Goal: Task Accomplishment & Management: Manage account settings

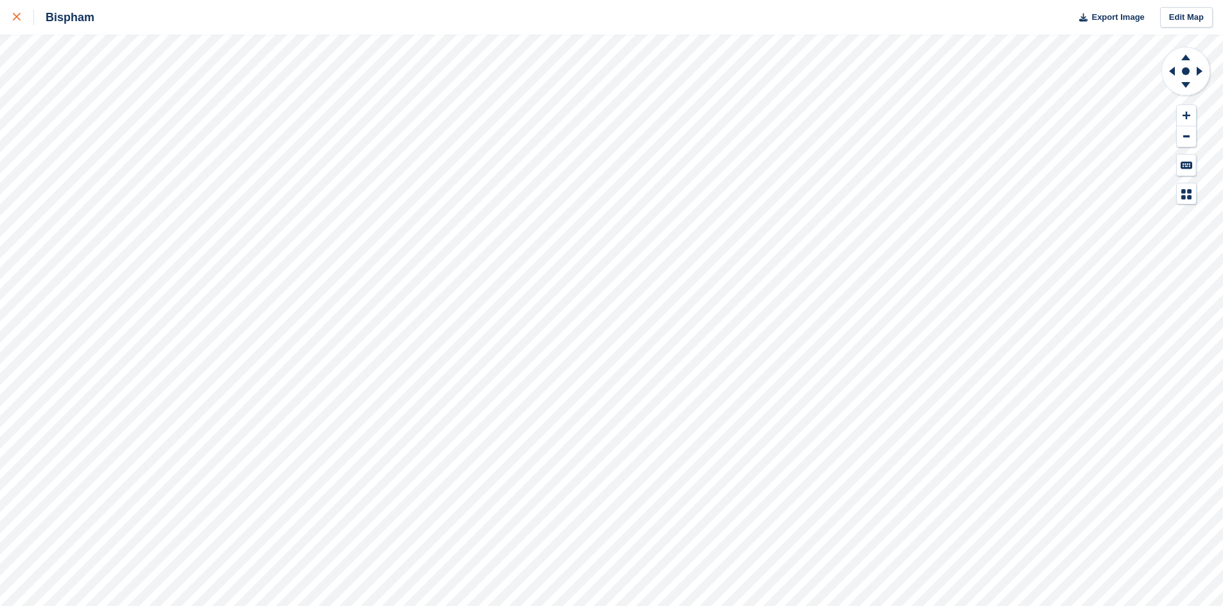
click at [26, 13] on div at bounding box center [23, 17] width 21 height 15
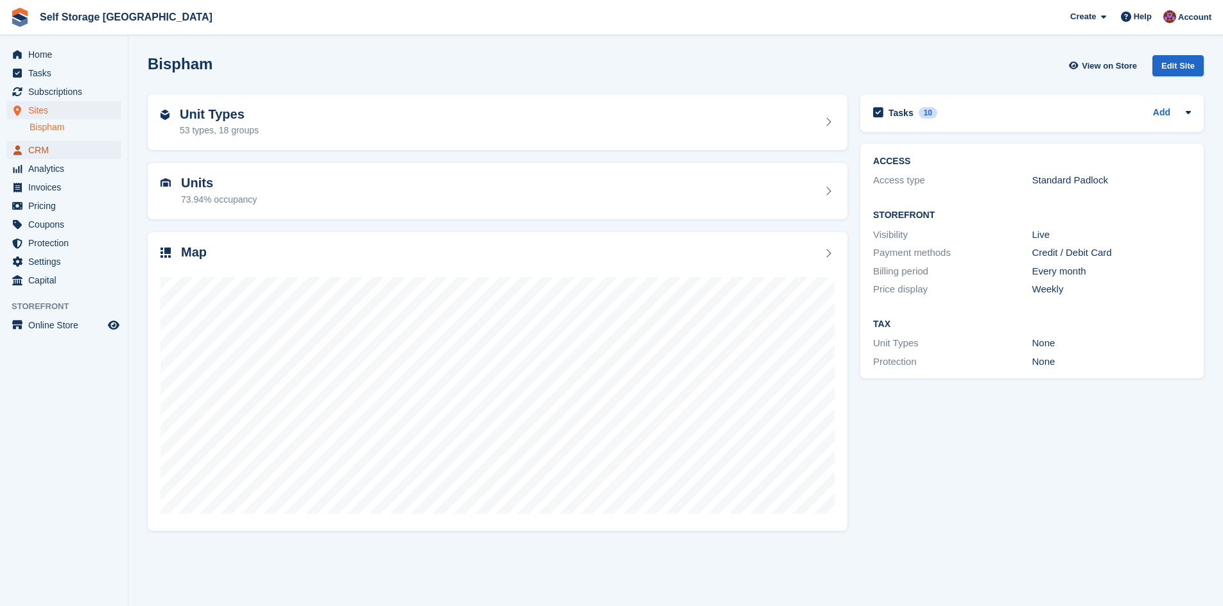
click at [40, 152] on span "CRM" at bounding box center [66, 150] width 77 height 18
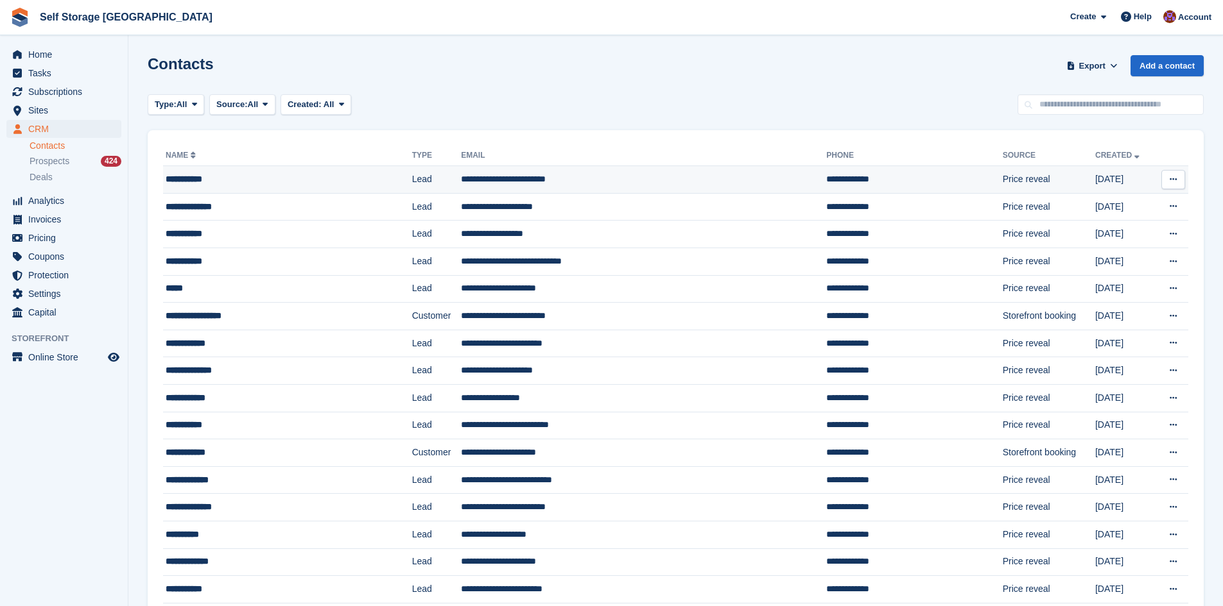
click at [509, 179] on td "**********" at bounding box center [643, 180] width 365 height 28
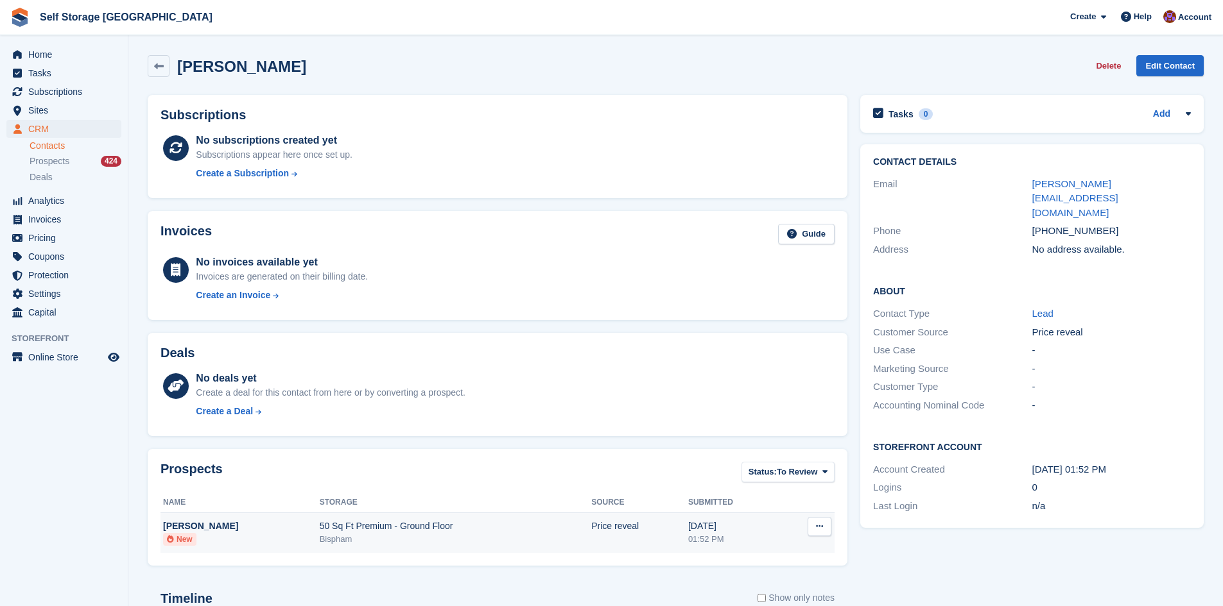
click at [822, 531] on icon at bounding box center [819, 526] width 7 height 8
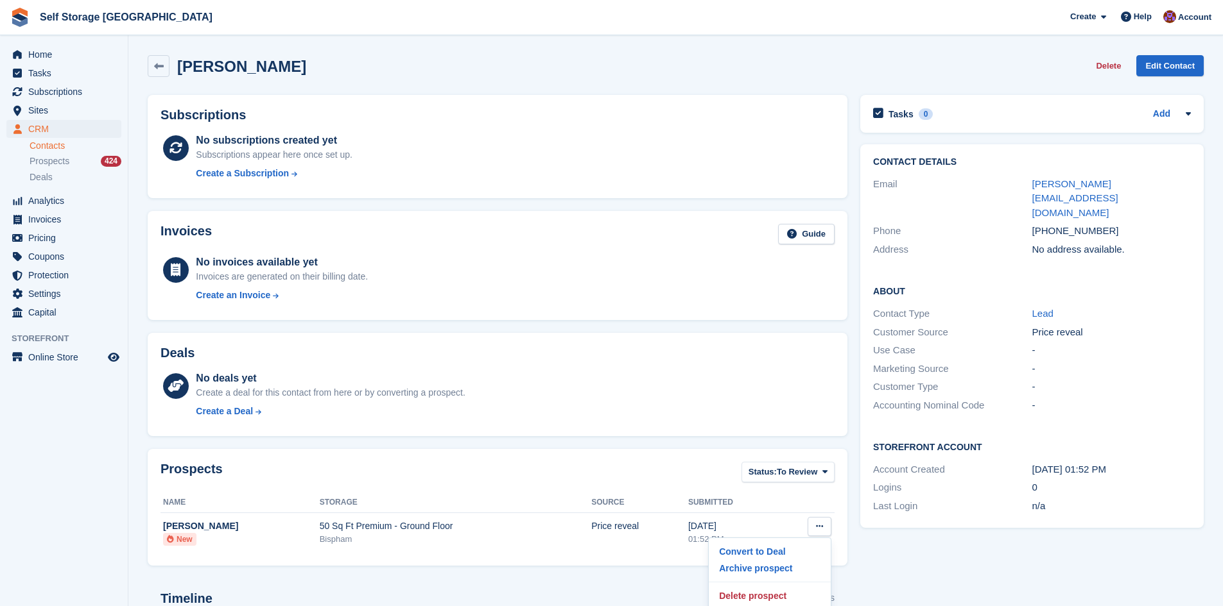
click at [917, 551] on div "Tasks 0 Add No tasks related to Deana Bates Contact Details Email deana.bates21…" at bounding box center [1032, 447] width 356 height 717
click at [157, 65] on icon at bounding box center [159, 67] width 10 height 10
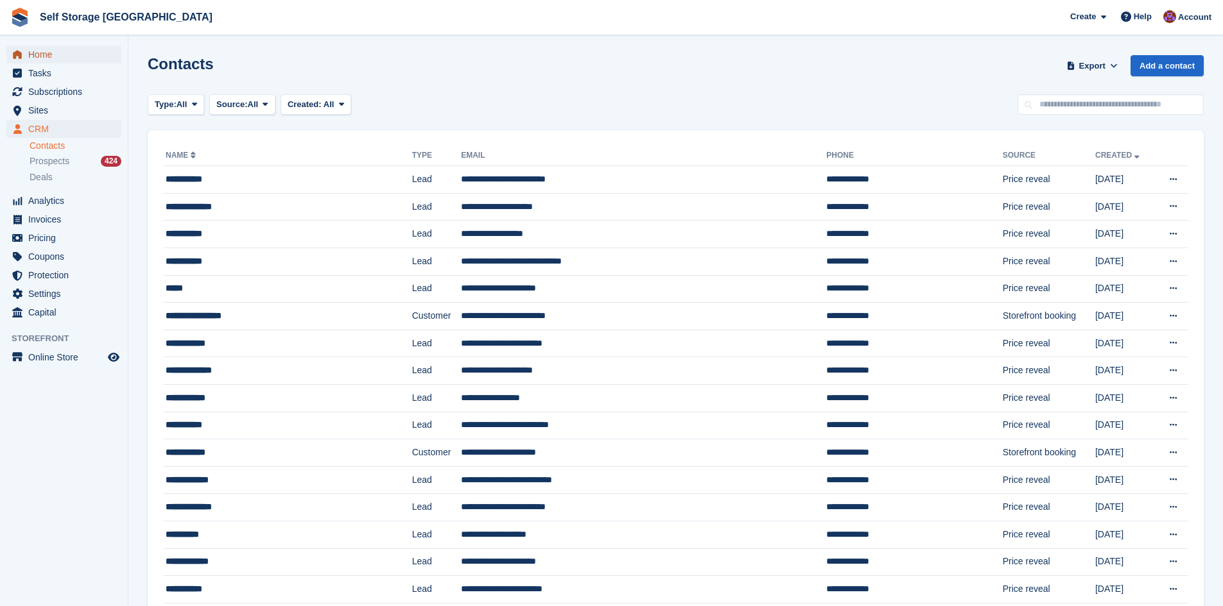
click at [50, 48] on span "Home" at bounding box center [66, 55] width 77 height 18
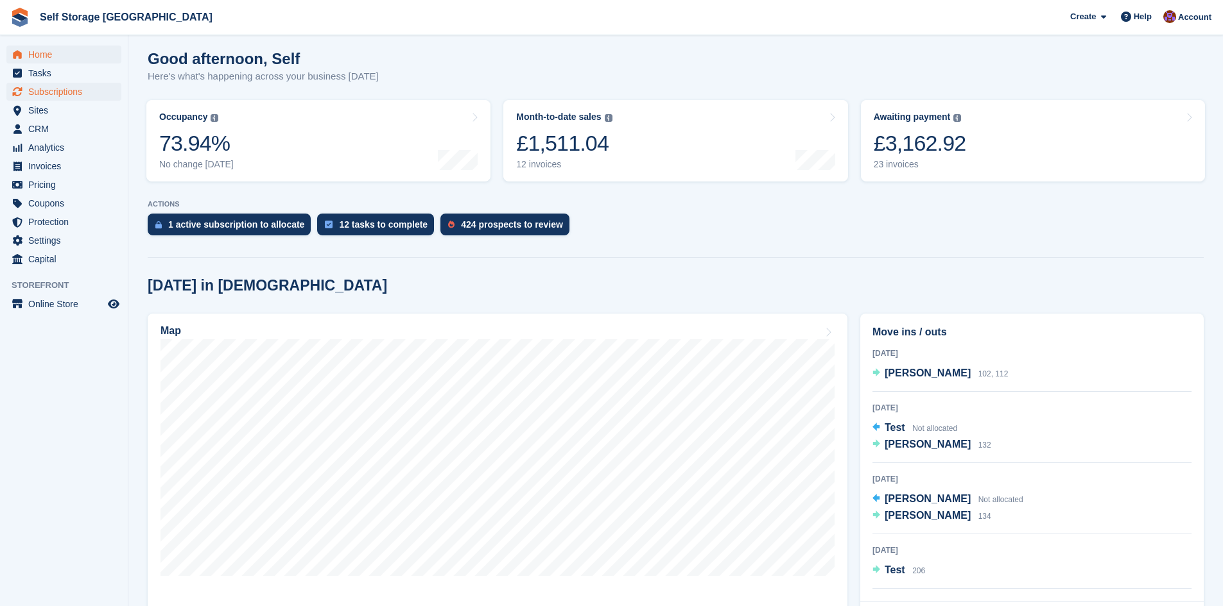
scroll to position [193, 0]
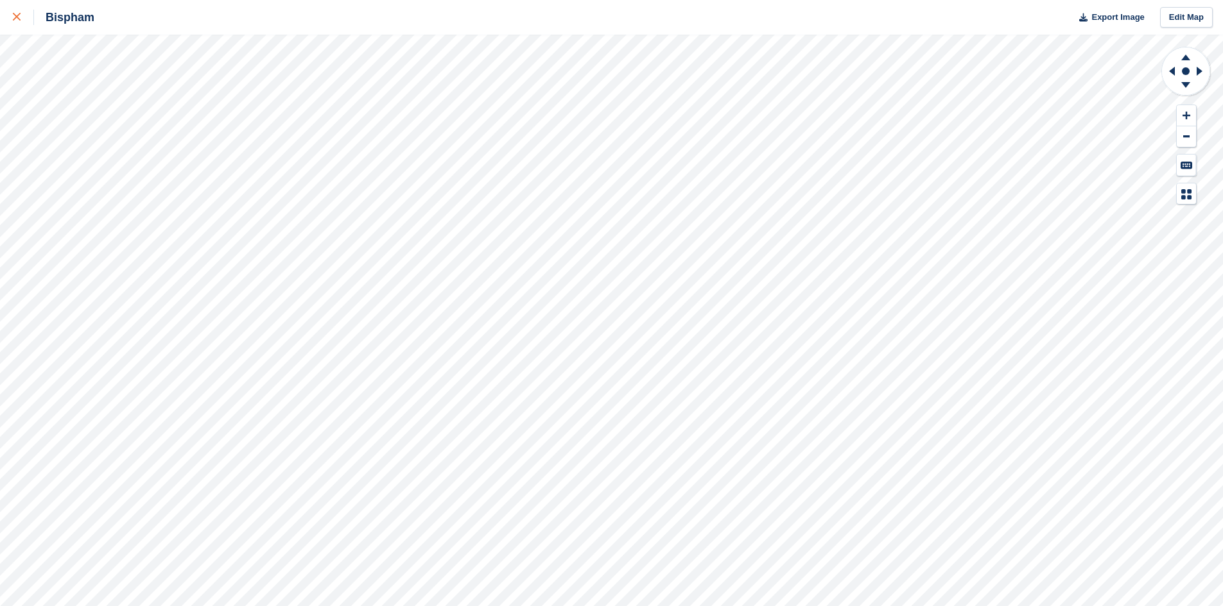
click at [22, 12] on div at bounding box center [23, 17] width 21 height 15
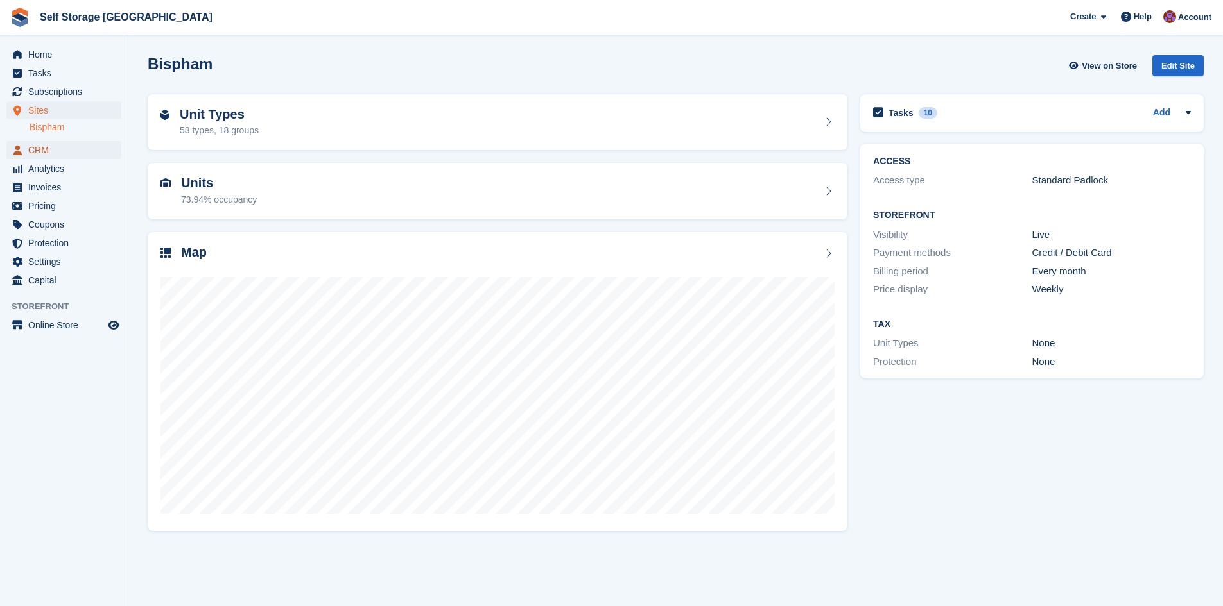
click at [35, 147] on span "CRM" at bounding box center [66, 150] width 77 height 18
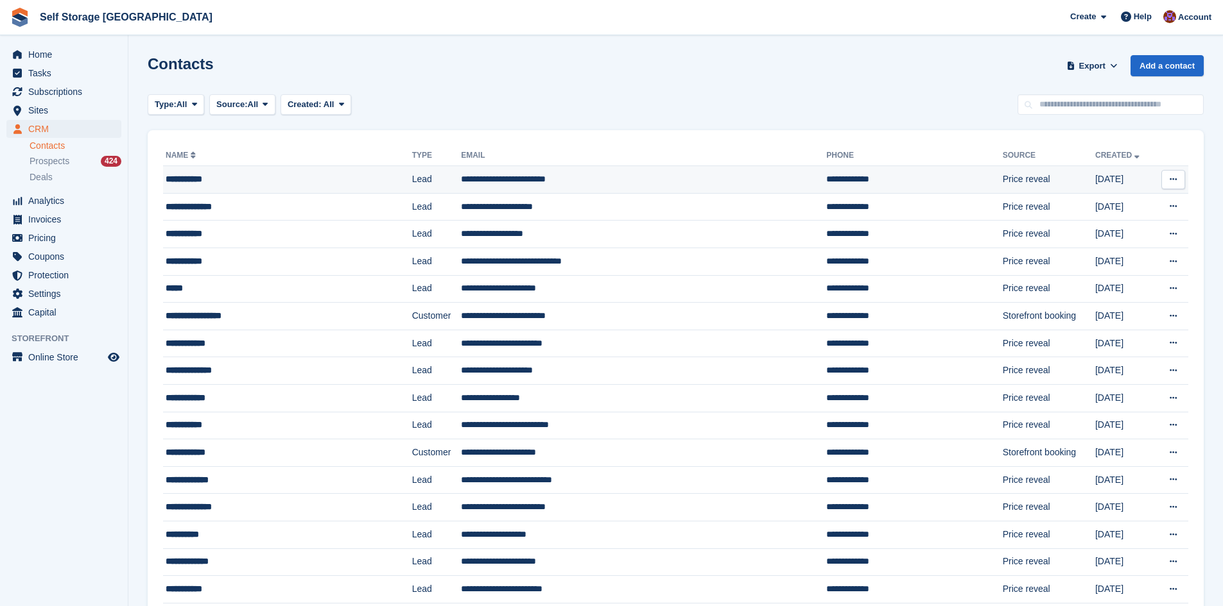
click at [475, 178] on td "**********" at bounding box center [643, 180] width 365 height 28
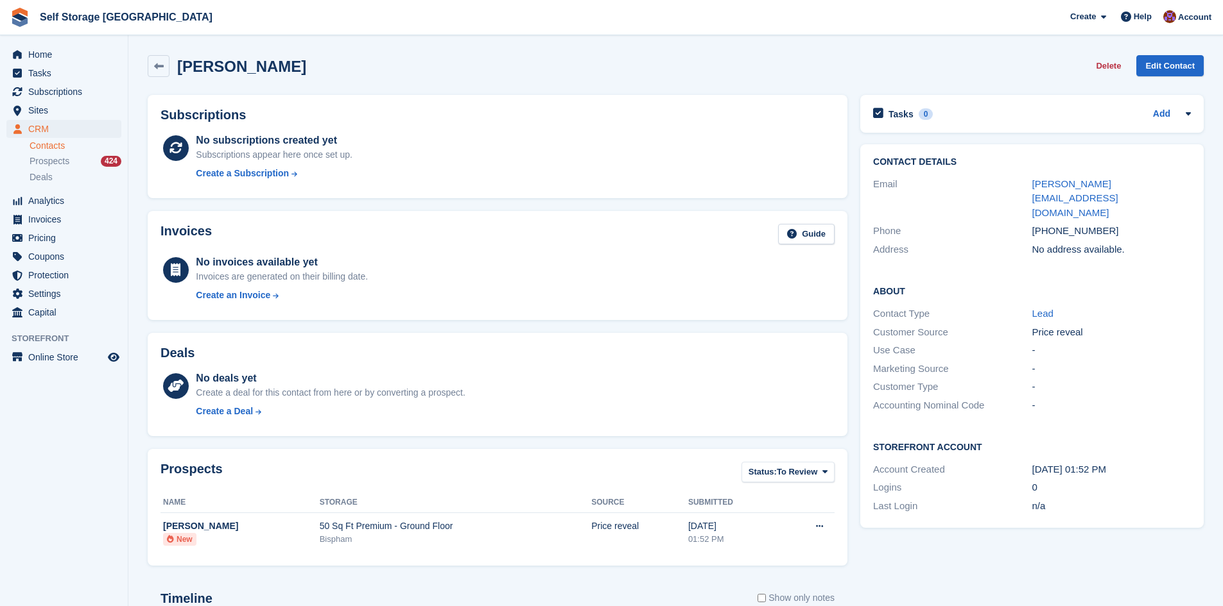
scroll to position [211, 0]
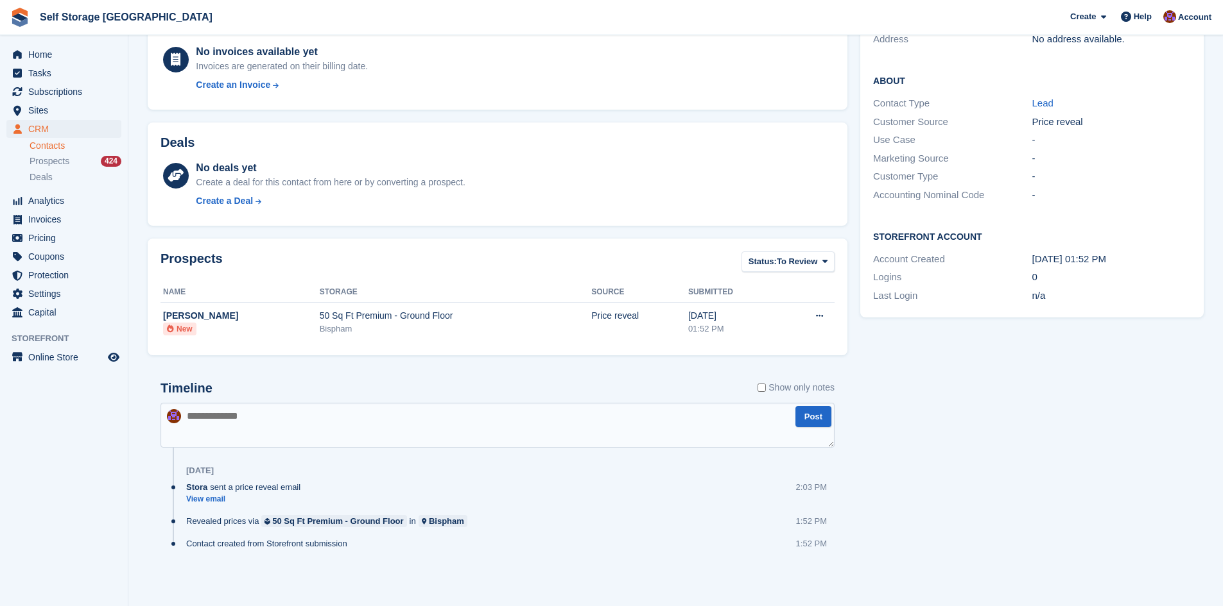
click at [210, 426] on textarea at bounding box center [497, 425] width 674 height 45
type textarea "*"
type textarea "**********"
click at [807, 416] on button "Post" at bounding box center [813, 416] width 36 height 21
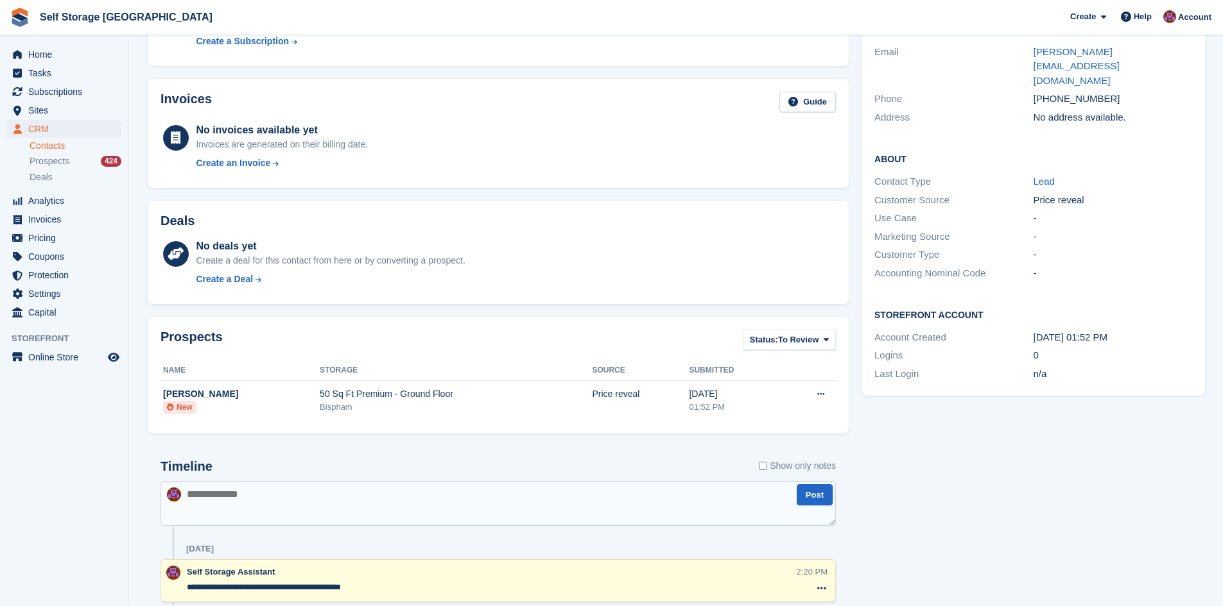
scroll to position [18, 0]
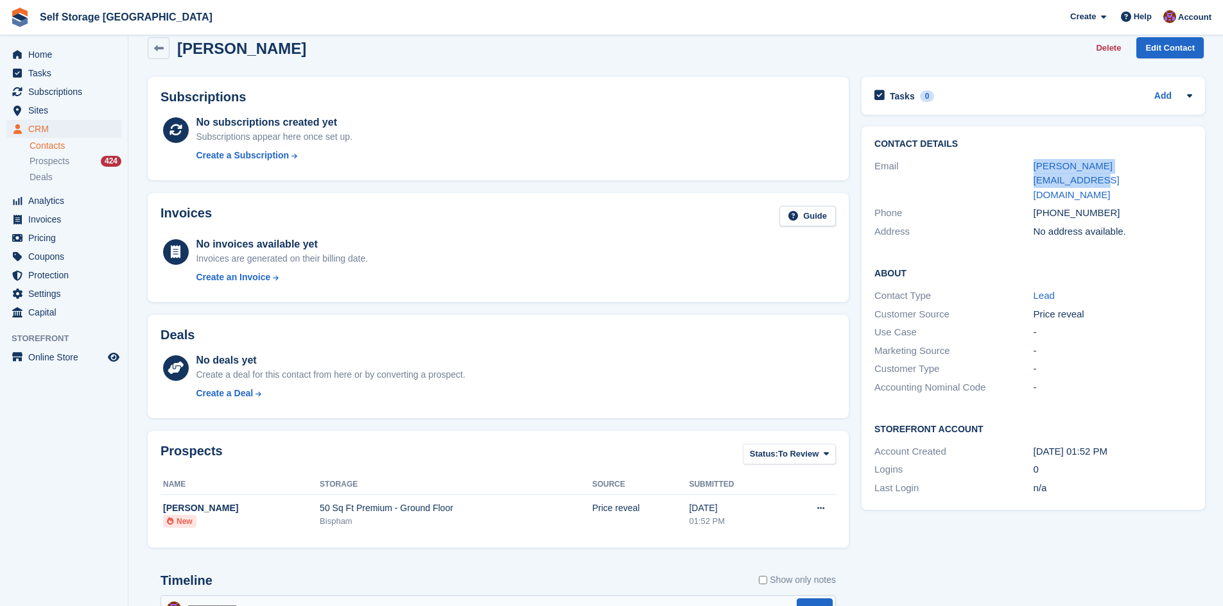
drag, startPoint x: 1164, startPoint y: 164, endPoint x: 1030, endPoint y: 171, distance: 134.3
click at [1030, 171] on div "Email deana.bates21912@gmail.com" at bounding box center [1033, 180] width 318 height 47
copy div "deana.bates21912@gmail.com"
click at [26, 54] on link "Home" at bounding box center [63, 55] width 115 height 18
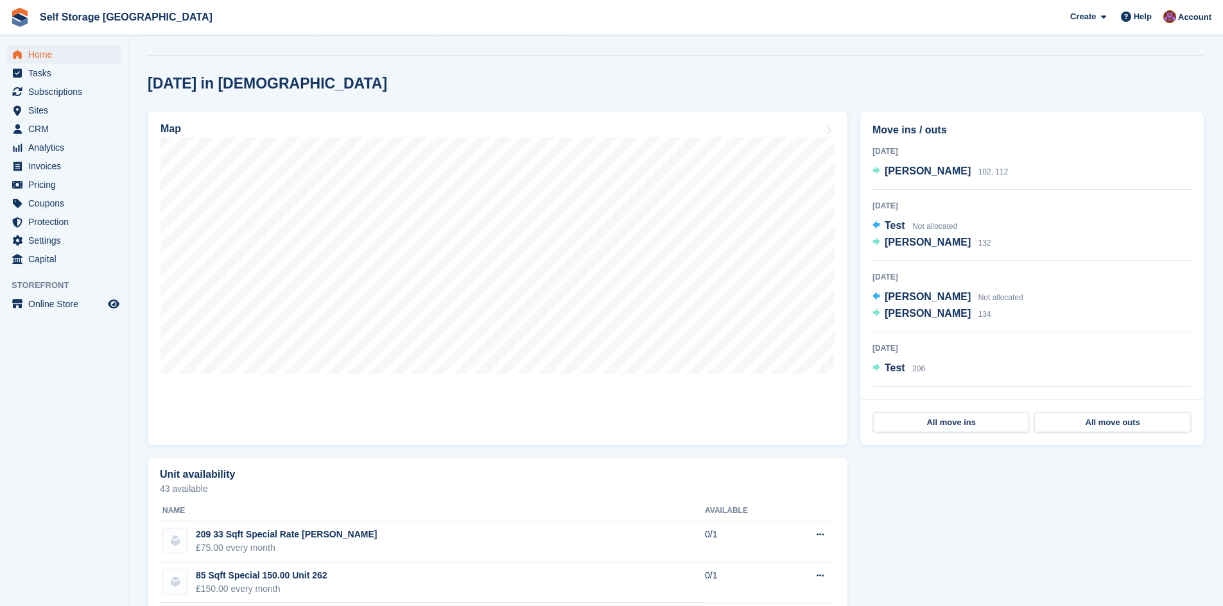
scroll to position [321, 0]
